Goal: Task Accomplishment & Management: Use online tool/utility

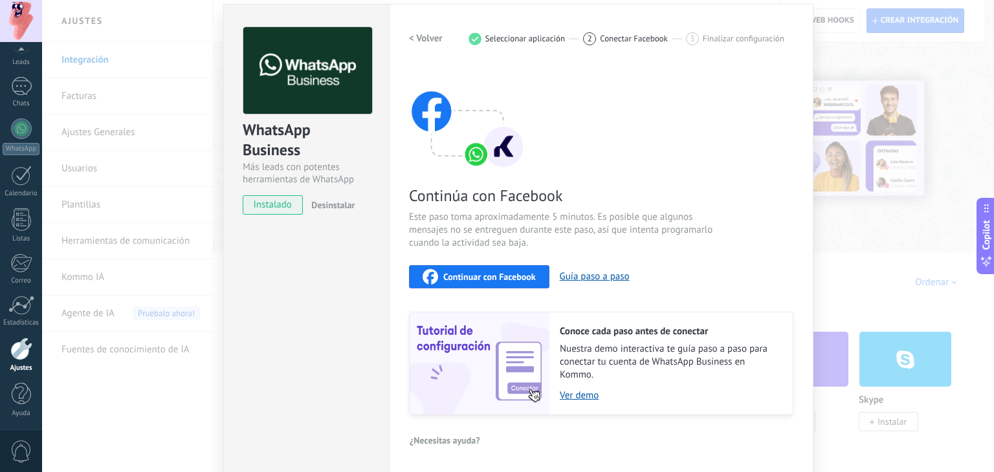
click at [507, 285] on button "Continuar con Facebook" at bounding box center [479, 276] width 140 height 23
click at [30, 195] on div "Calendario" at bounding box center [22, 194] width 38 height 8
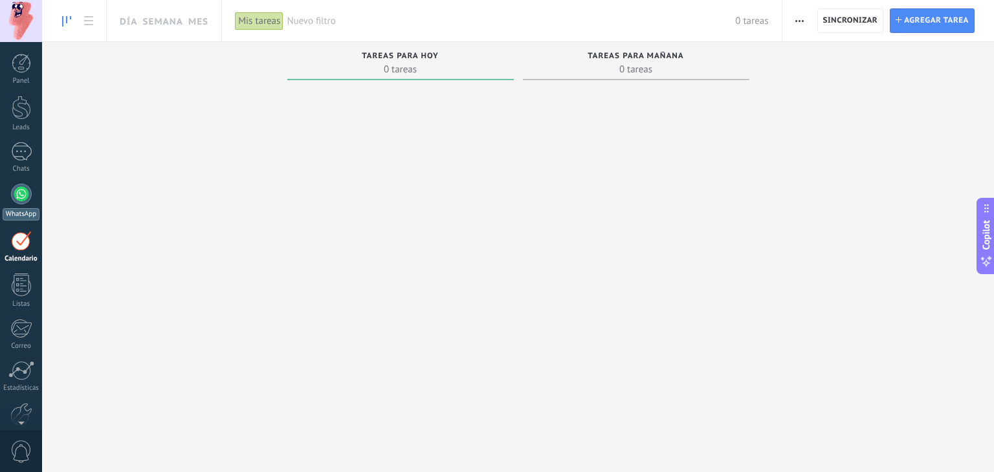
click at [17, 184] on div at bounding box center [21, 194] width 21 height 21
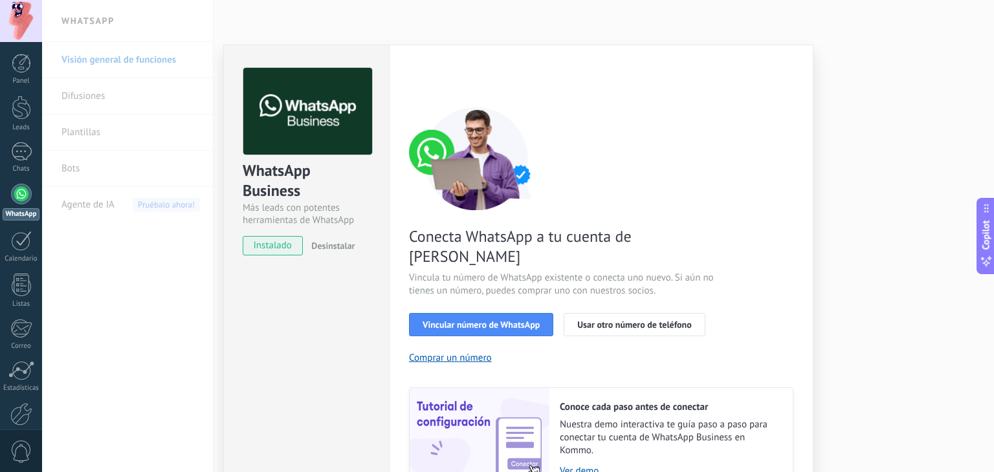
scroll to position [56, 0]
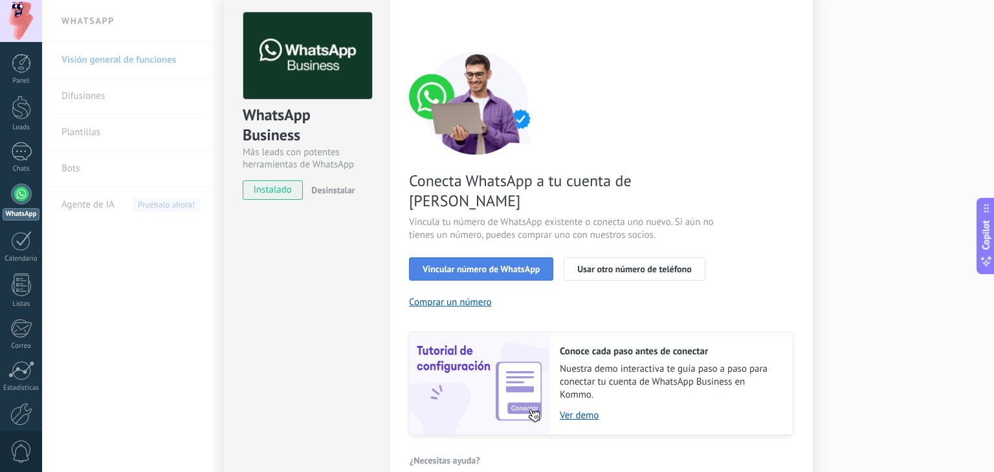
click at [491, 265] on span "Vincular número de WhatsApp" at bounding box center [481, 269] width 117 height 9
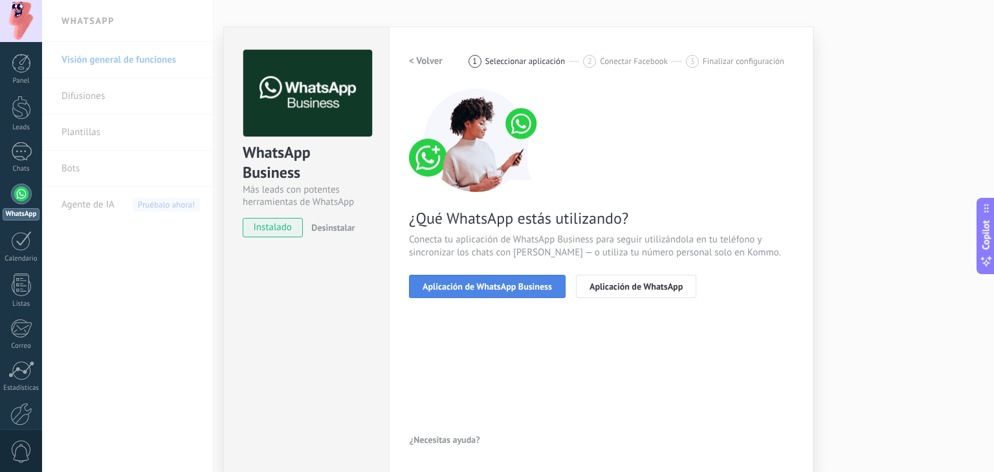
click at [505, 278] on button "Aplicación de WhatsApp Business" at bounding box center [487, 286] width 157 height 23
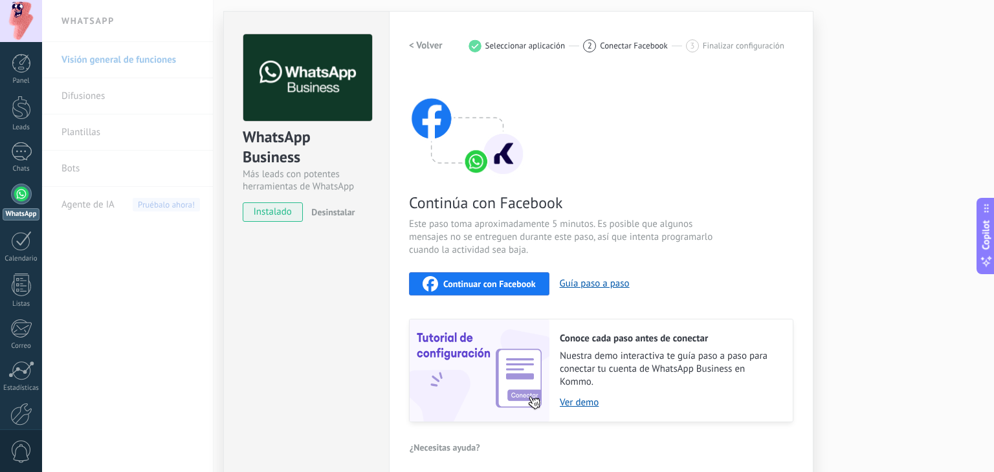
scroll to position [41, 0]
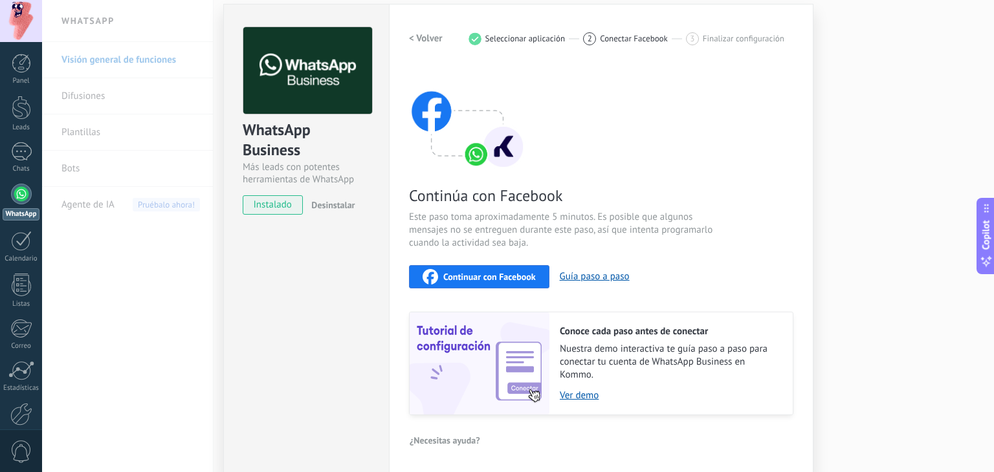
click at [523, 274] on span "Continuar con Facebook" at bounding box center [489, 276] width 93 height 9
click at [529, 273] on span "Continuar con Facebook" at bounding box center [489, 276] width 93 height 9
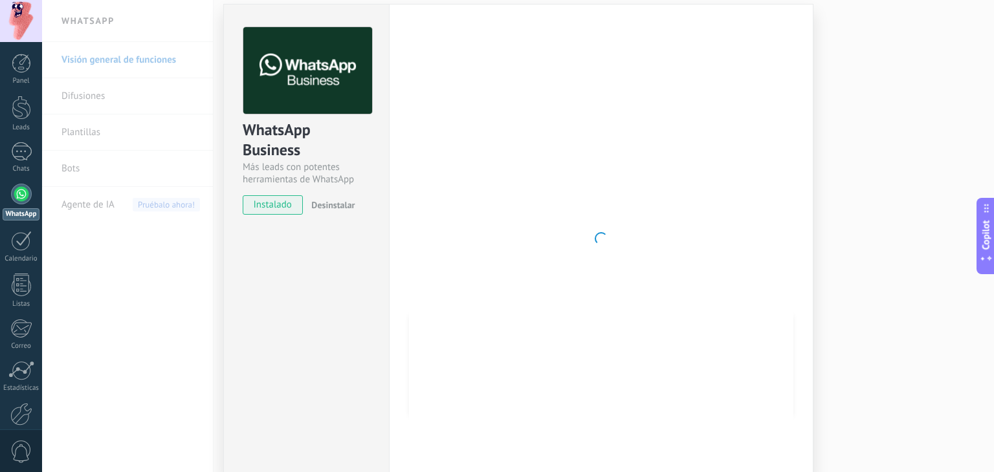
click at [923, 97] on div "WhatsApp Business Más leads con potentes herramientas de WhatsApp instalado Des…" at bounding box center [518, 236] width 952 height 472
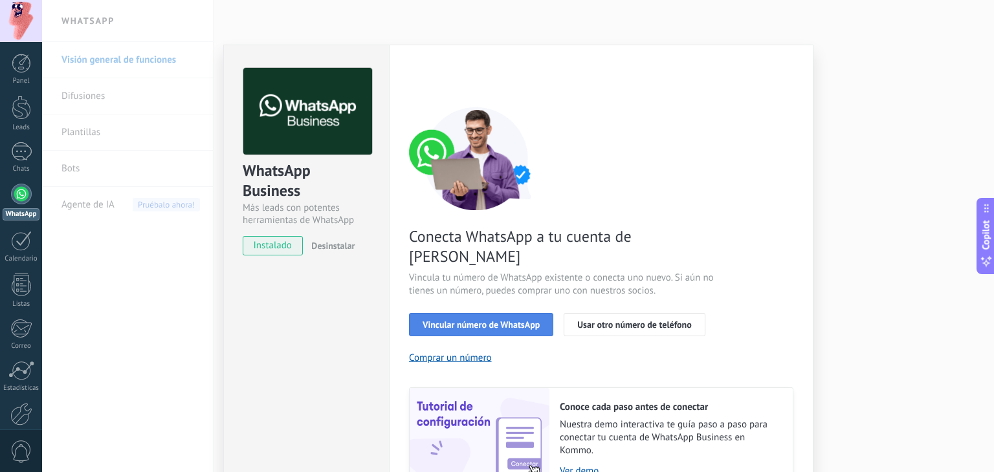
click at [498, 313] on button "Vincular número de WhatsApp" at bounding box center [481, 324] width 144 height 23
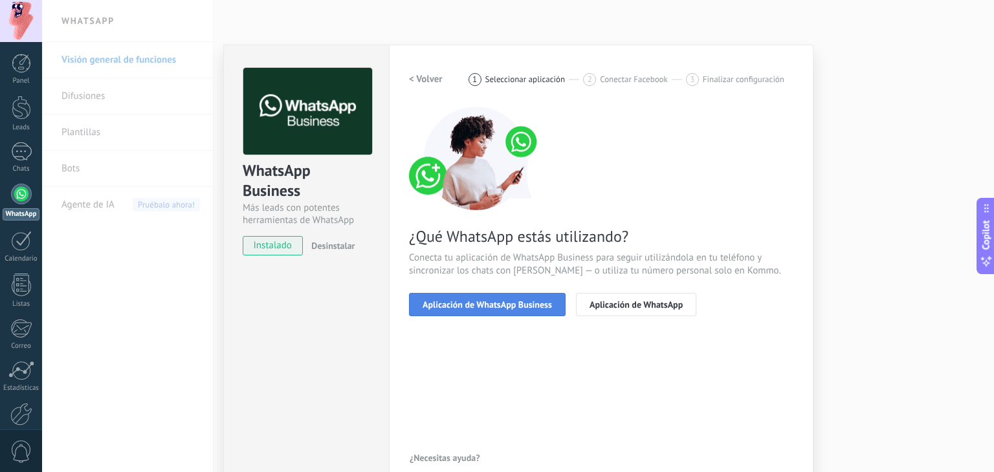
click at [498, 291] on div "¿Qué WhatsApp estás utilizando? Conecta tu aplicación de WhatsApp Business para…" at bounding box center [601, 212] width 384 height 210
click at [502, 310] on button "Aplicación de WhatsApp Business" at bounding box center [487, 304] width 157 height 23
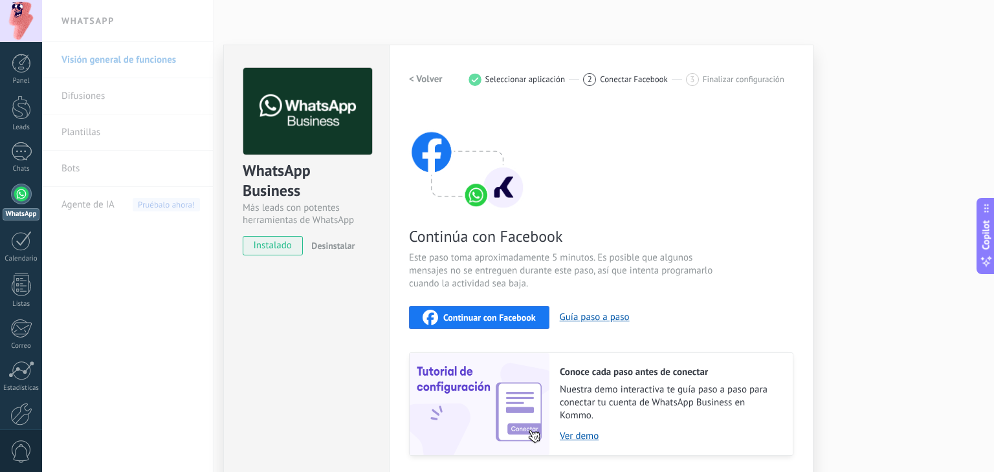
click at [499, 316] on span "Continuar con Facebook" at bounding box center [489, 317] width 93 height 9
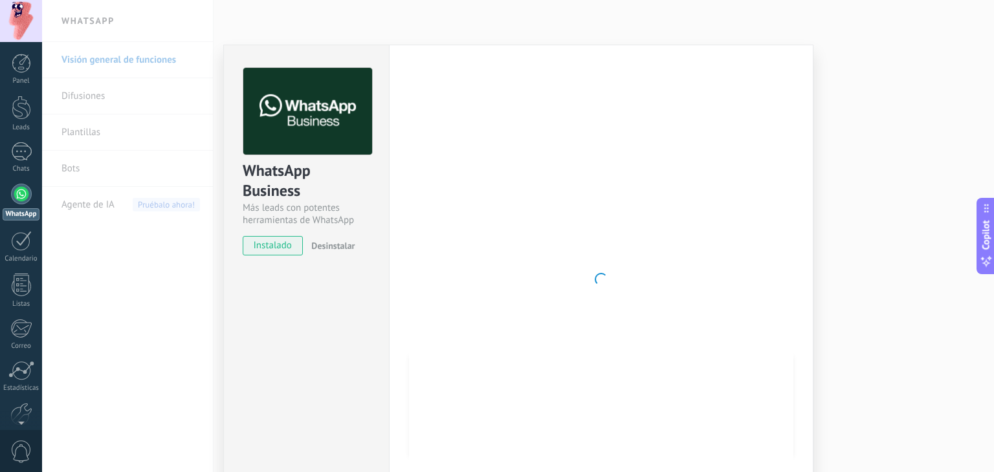
drag, startPoint x: 142, startPoint y: 199, endPoint x: 153, endPoint y: 190, distance: 14.4
click at [144, 196] on div "WhatsApp Business Más leads con potentes herramientas de WhatsApp instalado Des…" at bounding box center [518, 236] width 952 height 472
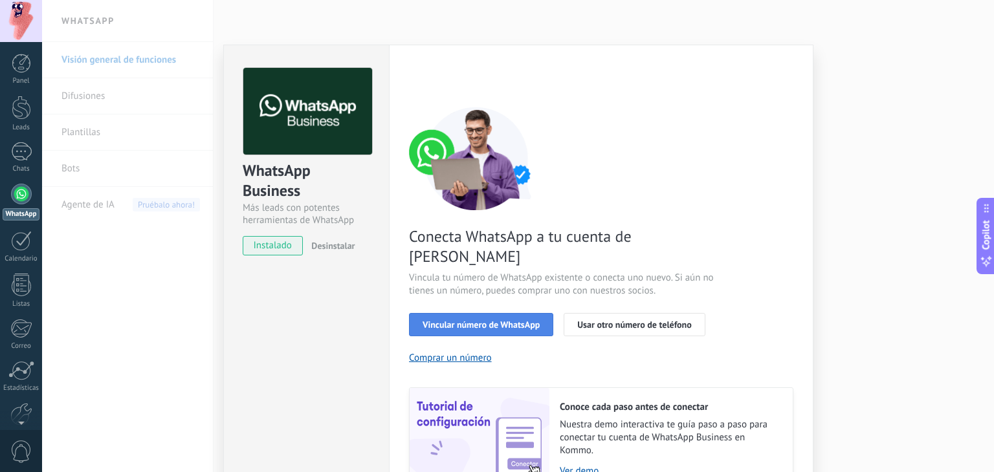
click at [486, 320] on span "Vincular número de WhatsApp" at bounding box center [481, 324] width 117 height 9
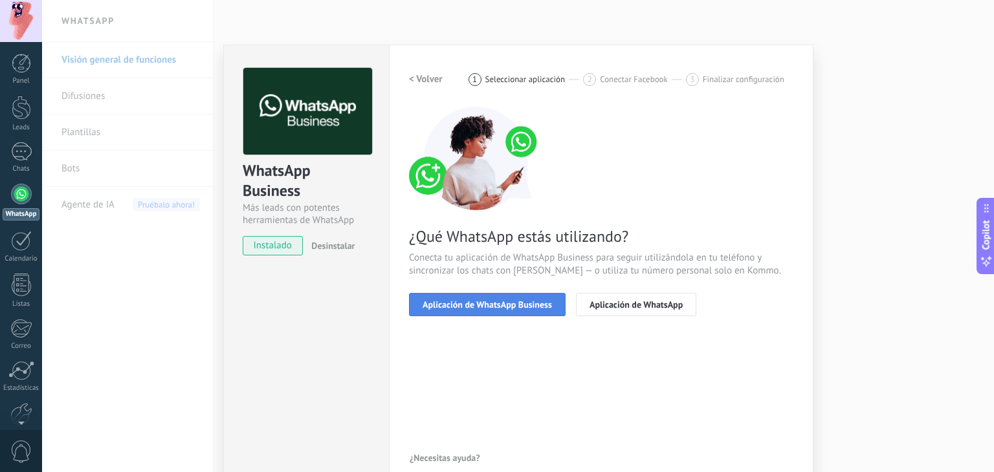
click at [486, 302] on span "Aplicación de WhatsApp Business" at bounding box center [487, 304] width 129 height 9
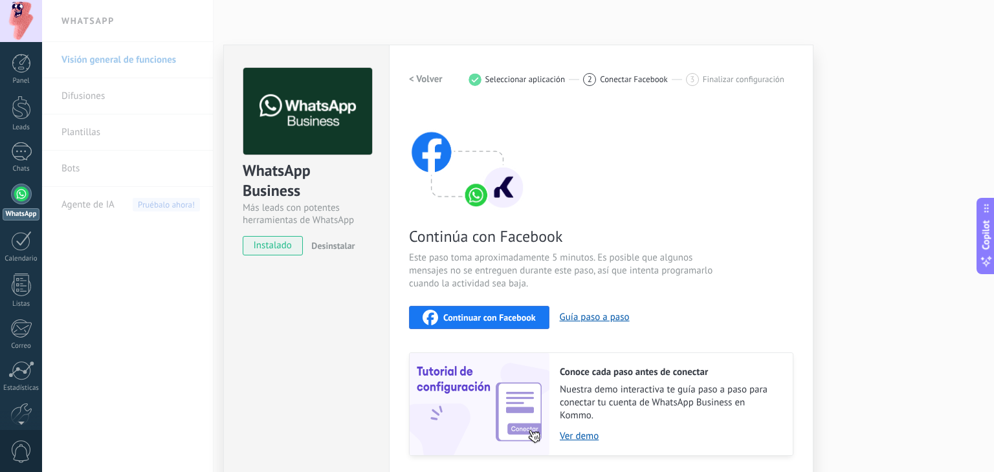
click at [520, 314] on span "Continuar con Facebook" at bounding box center [489, 317] width 93 height 9
click at [779, 83] on span "Finalizar configuración" at bounding box center [744, 79] width 82 height 10
click at [839, 75] on div "WhatsApp Business Más leads con potentes herramientas de WhatsApp instalado Des…" at bounding box center [518, 236] width 952 height 472
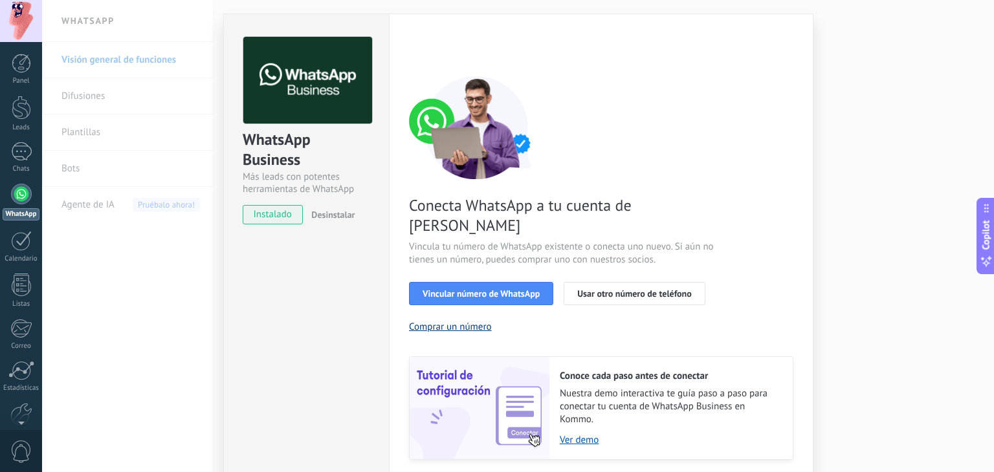
scroll to position [56, 0]
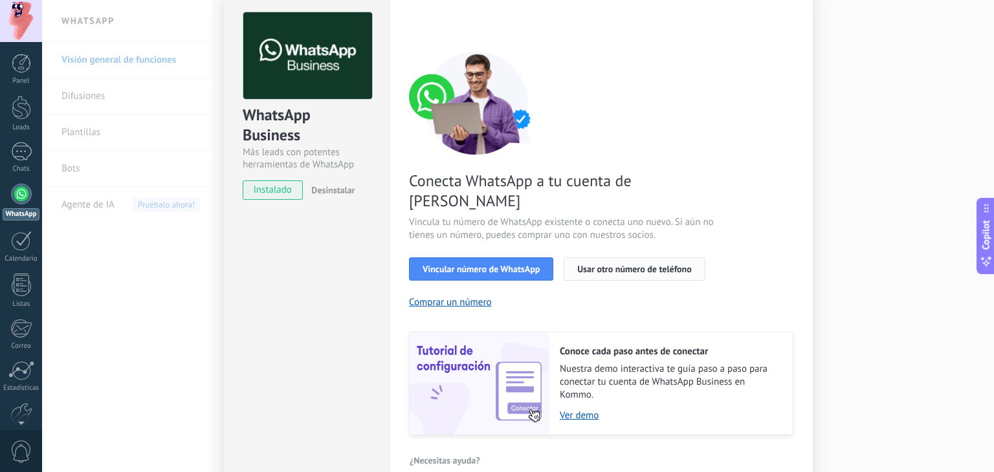
click at [625, 258] on button "Usar otro número de teléfono" at bounding box center [634, 269] width 141 height 23
